Goal: Browse casually

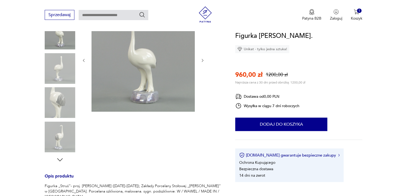
click at [55, 113] on img at bounding box center [60, 102] width 31 height 31
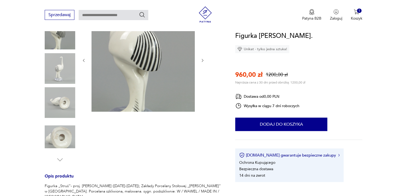
click at [55, 129] on img at bounding box center [60, 136] width 31 height 31
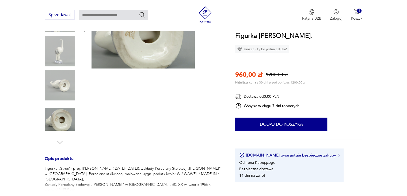
scroll to position [107, 0]
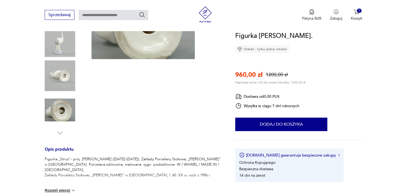
click at [59, 118] on img at bounding box center [60, 110] width 31 height 31
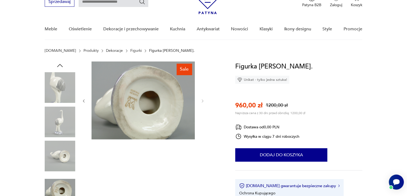
scroll to position [27, 0]
click at [66, 123] on img at bounding box center [60, 122] width 31 height 31
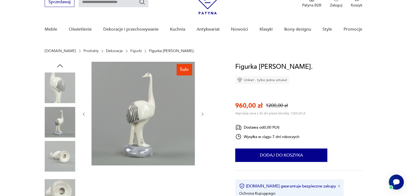
click at [61, 93] on img at bounding box center [60, 87] width 31 height 31
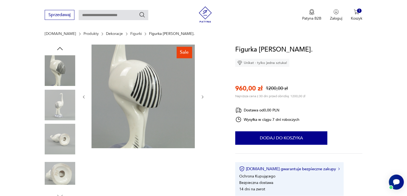
scroll to position [54, 0]
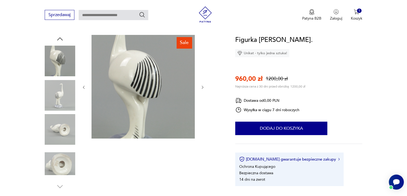
click at [137, 107] on img at bounding box center [143, 86] width 103 height 103
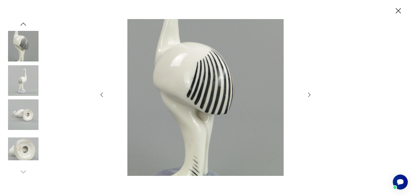
click at [1, 77] on div at bounding box center [205, 98] width 411 height 196
click at [13, 79] on img at bounding box center [23, 80] width 31 height 31
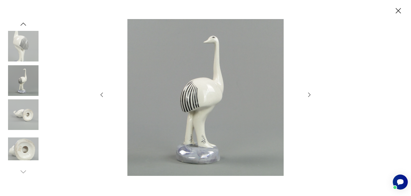
click at [400, 10] on icon "button" at bounding box center [398, 10] width 9 height 9
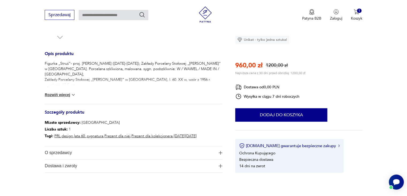
scroll to position [241, 0]
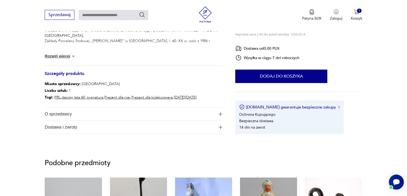
click at [65, 117] on span "O sprzedawcy" at bounding box center [130, 113] width 170 height 13
